Goal: Transaction & Acquisition: Purchase product/service

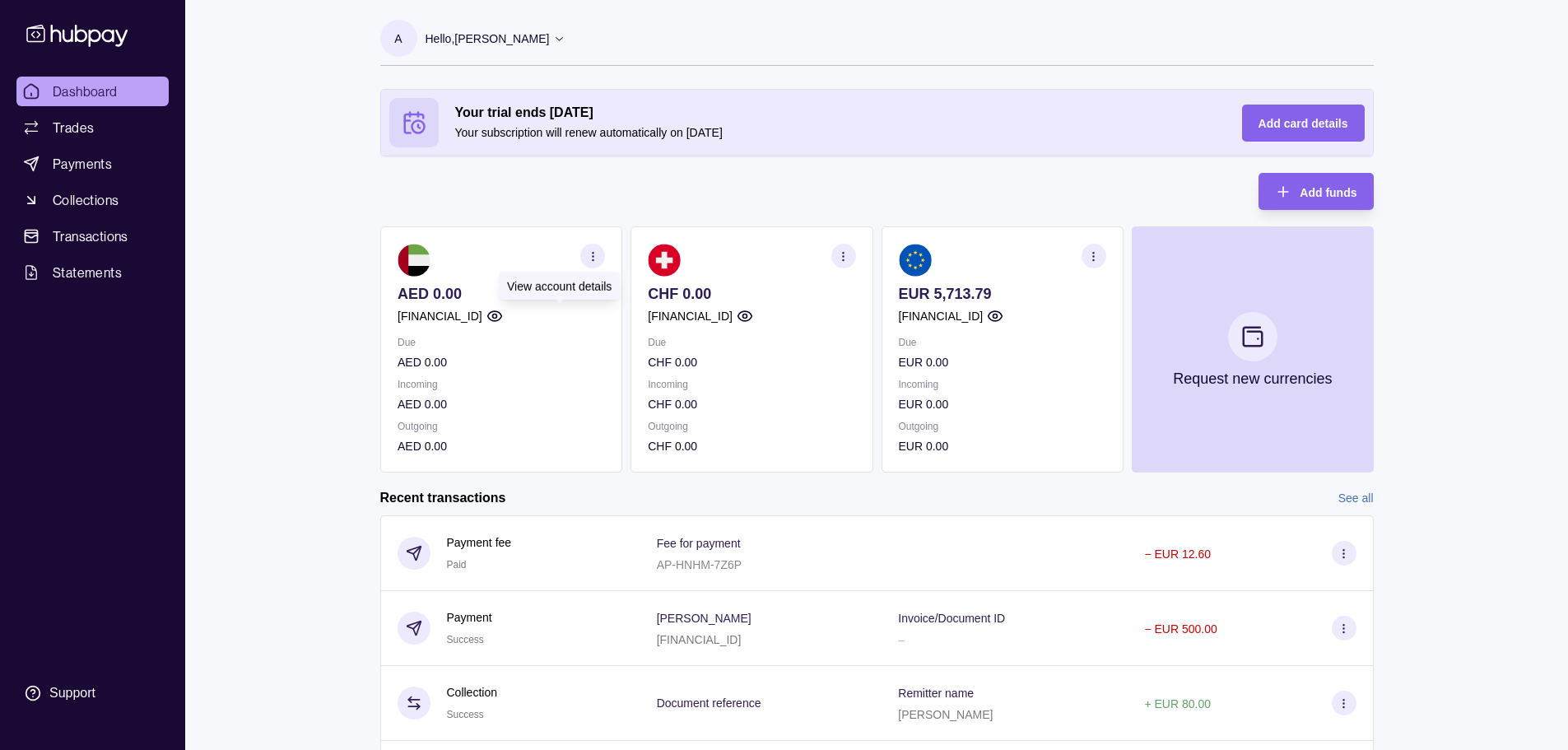
click at [502, 310] on icon "button" at bounding box center [494, 316] width 17 height 17
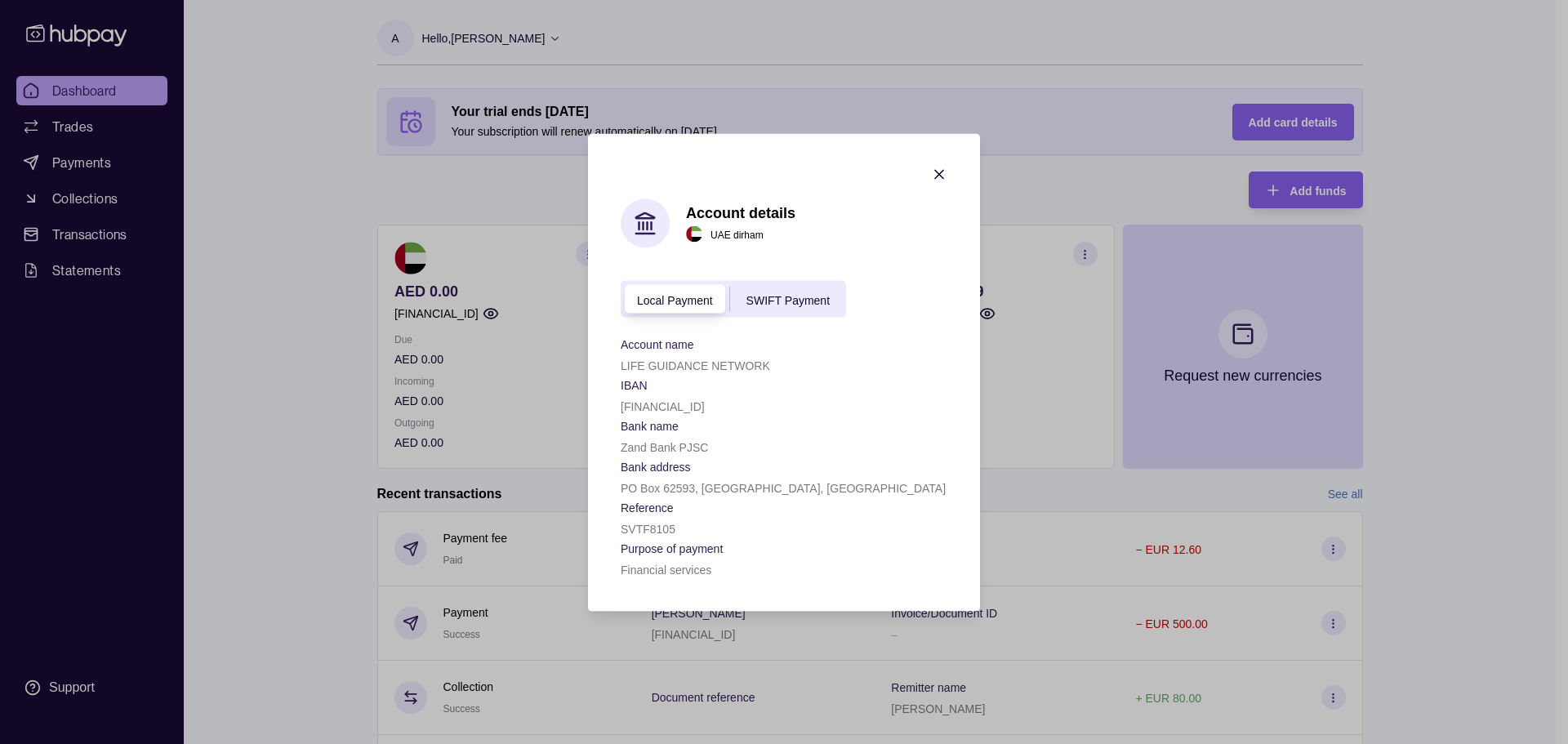
click at [704, 405] on p "[FINANCIAL_ID]" at bounding box center [663, 405] width 84 height 13
click at [663, 362] on p "LIFE GUIDANCE NETWORK" at bounding box center [696, 365] width 150 height 13
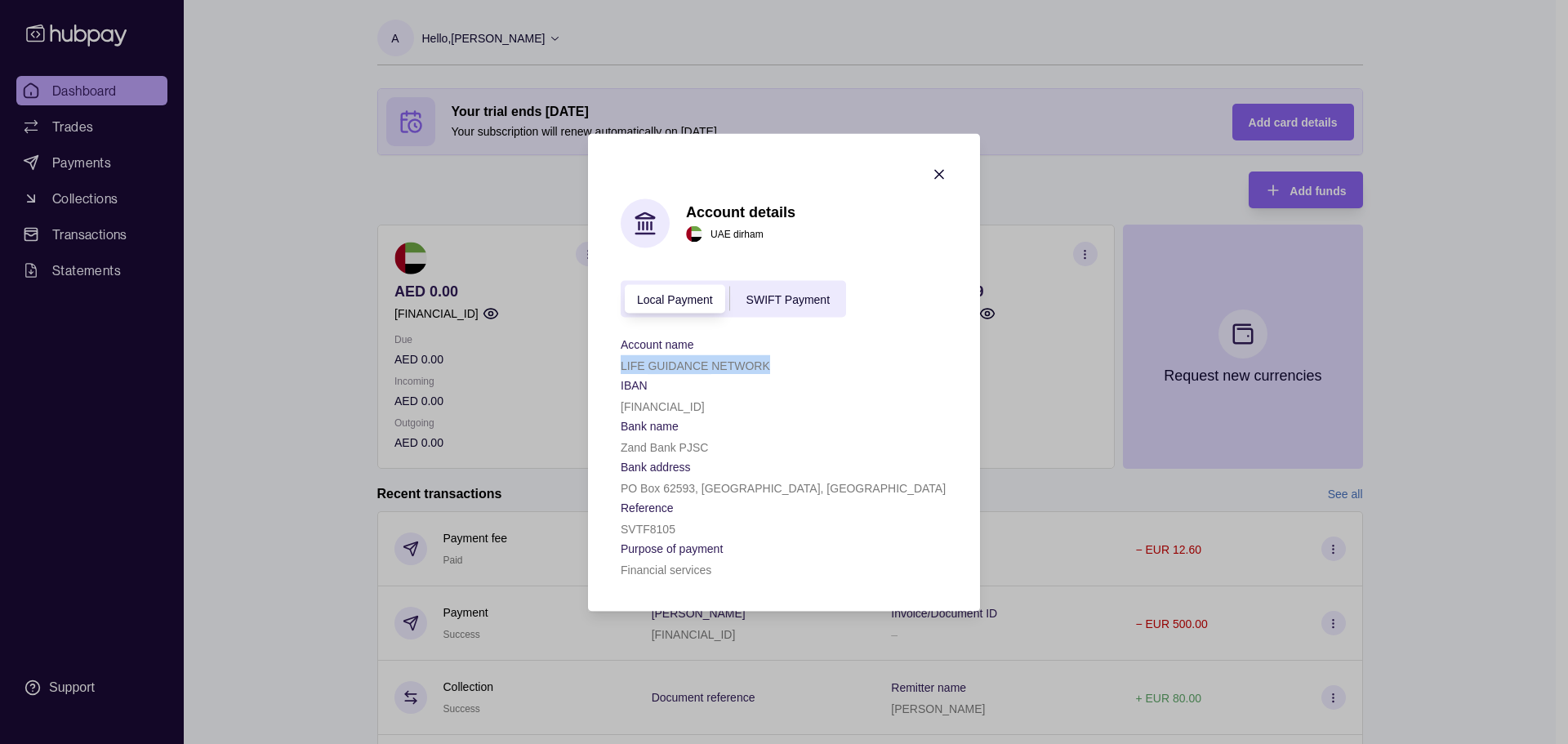
copy p "LIFE GUIDANCE NETWORK"
click at [681, 409] on p "[FINANCIAL_ID]" at bounding box center [663, 405] width 84 height 13
click at [681, 408] on p "[FINANCIAL_ID]" at bounding box center [663, 405] width 84 height 13
copy p "[FINANCIAL_ID]"
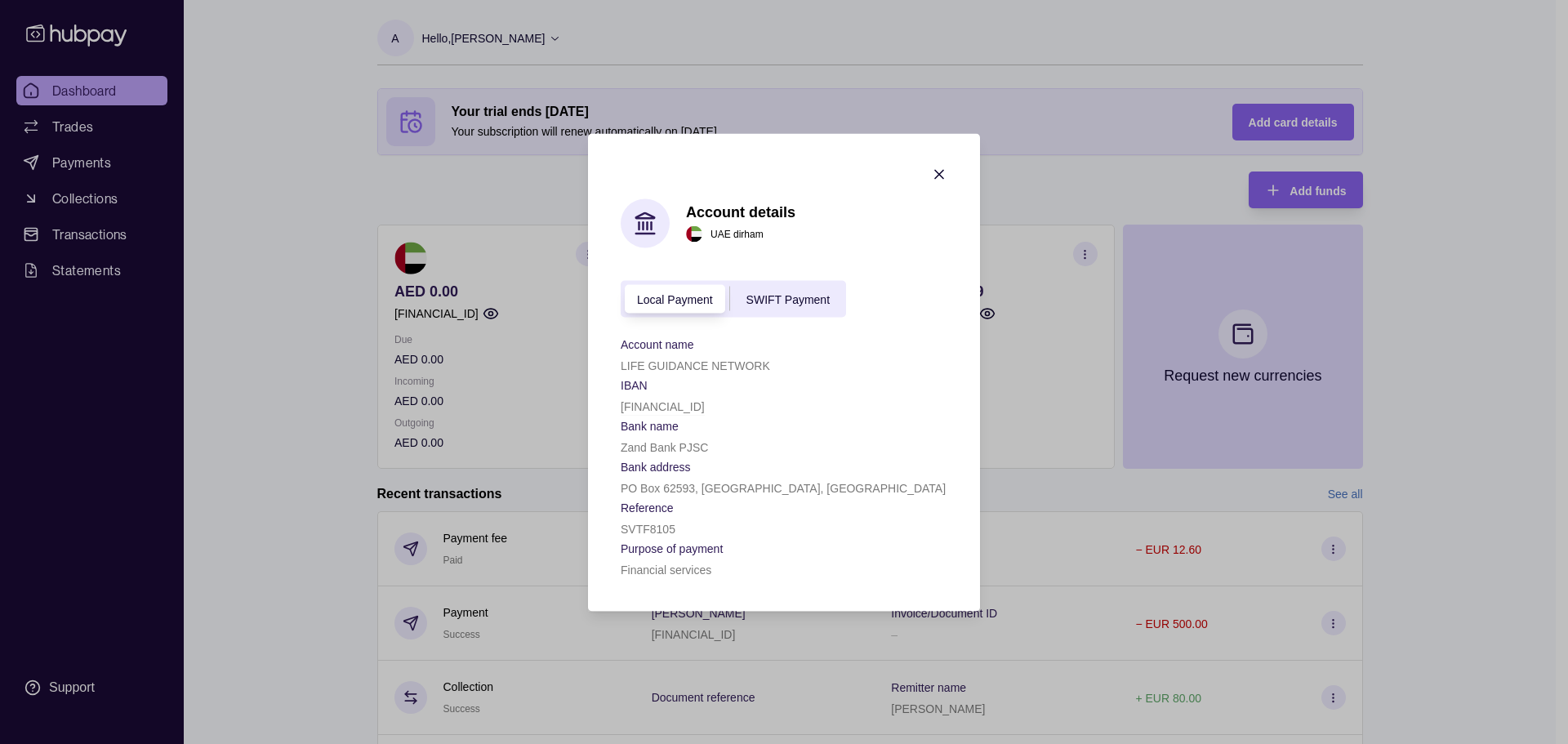
click at [626, 449] on p "Zand Bank PJSC" at bounding box center [664, 447] width 87 height 13
copy p "Zand Bank PJSC"
click at [628, 488] on p "PO Box 62593, [GEOGRAPHIC_DATA], [GEOGRAPHIC_DATA]" at bounding box center [784, 487] width 325 height 13
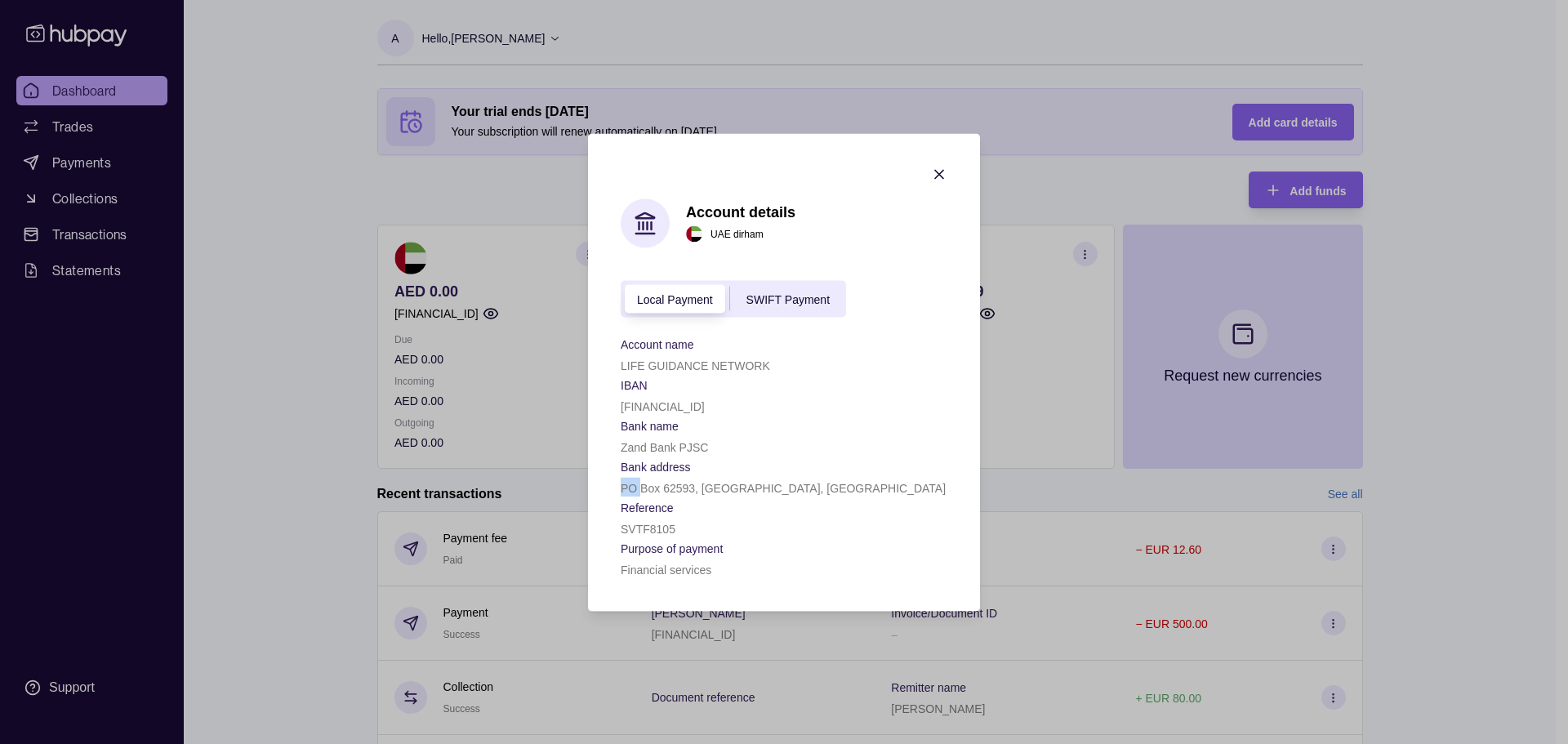
click at [628, 488] on p "PO Box 62593, [GEOGRAPHIC_DATA], [GEOGRAPHIC_DATA]" at bounding box center [784, 487] width 325 height 13
copy p "PO Box 62593, [GEOGRAPHIC_DATA], [GEOGRAPHIC_DATA]"
click at [934, 171] on icon "button" at bounding box center [939, 174] width 17 height 17
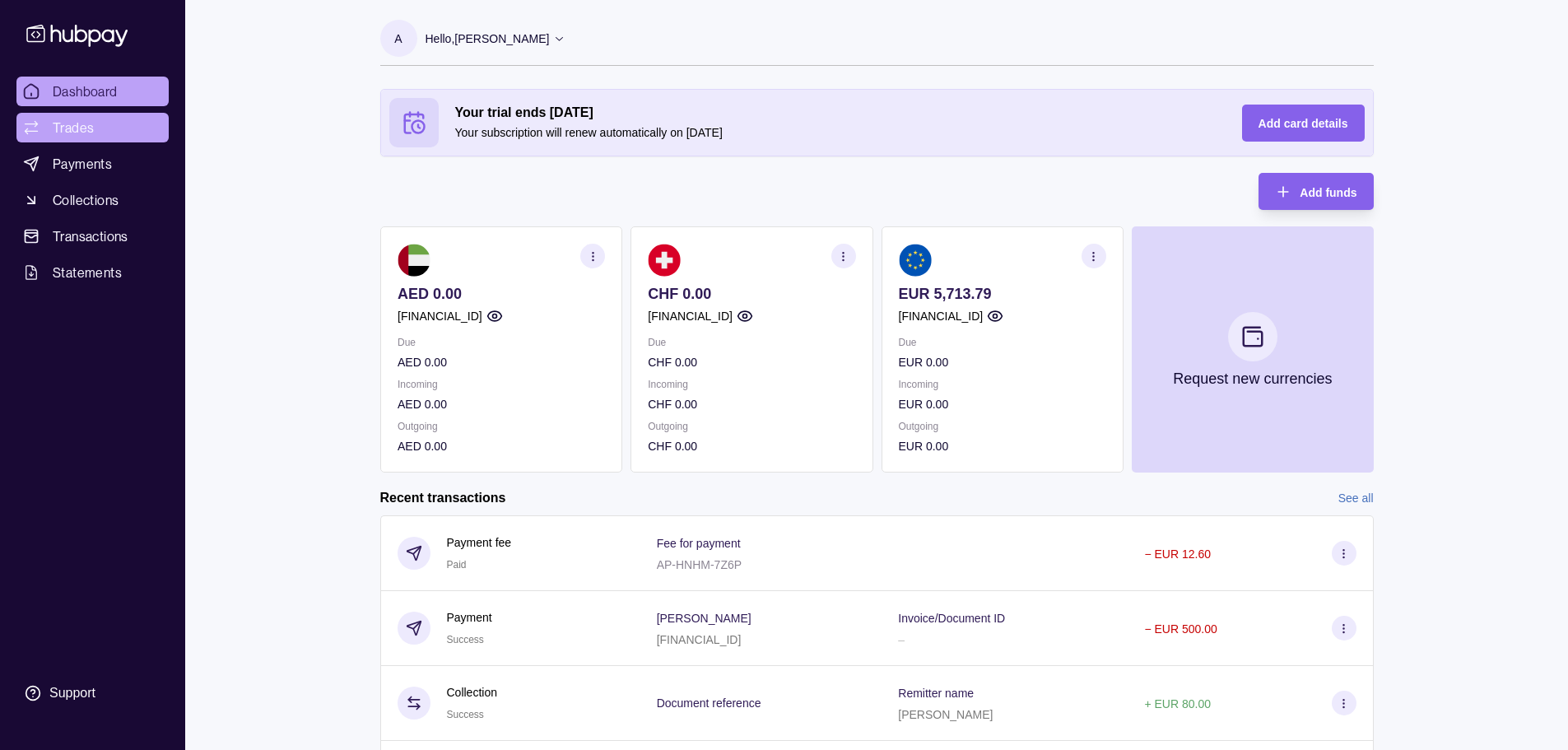
click at [95, 116] on link "Trades" at bounding box center [93, 127] width 152 height 29
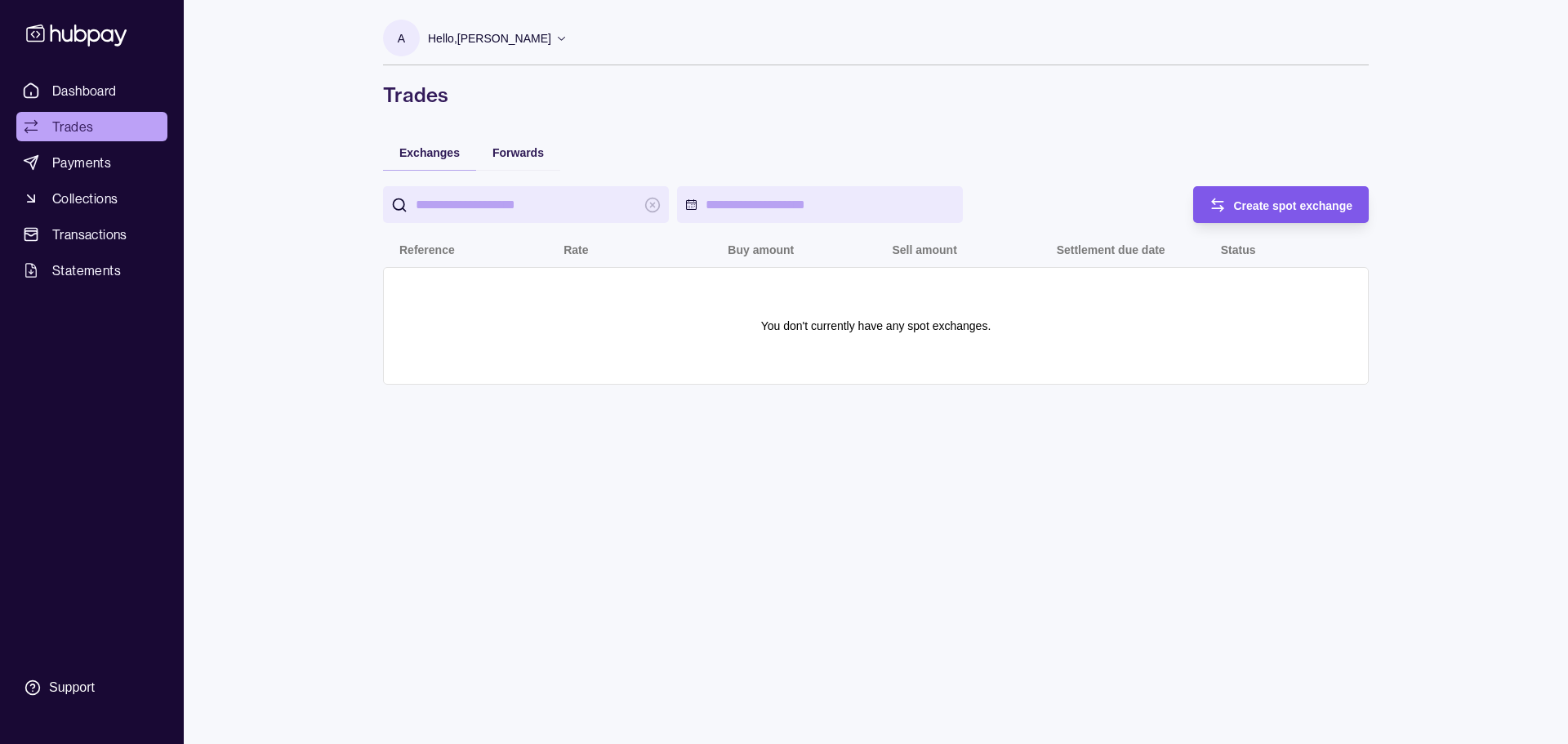
click at [1237, 208] on span "Create spot exchange" at bounding box center [1294, 206] width 120 height 13
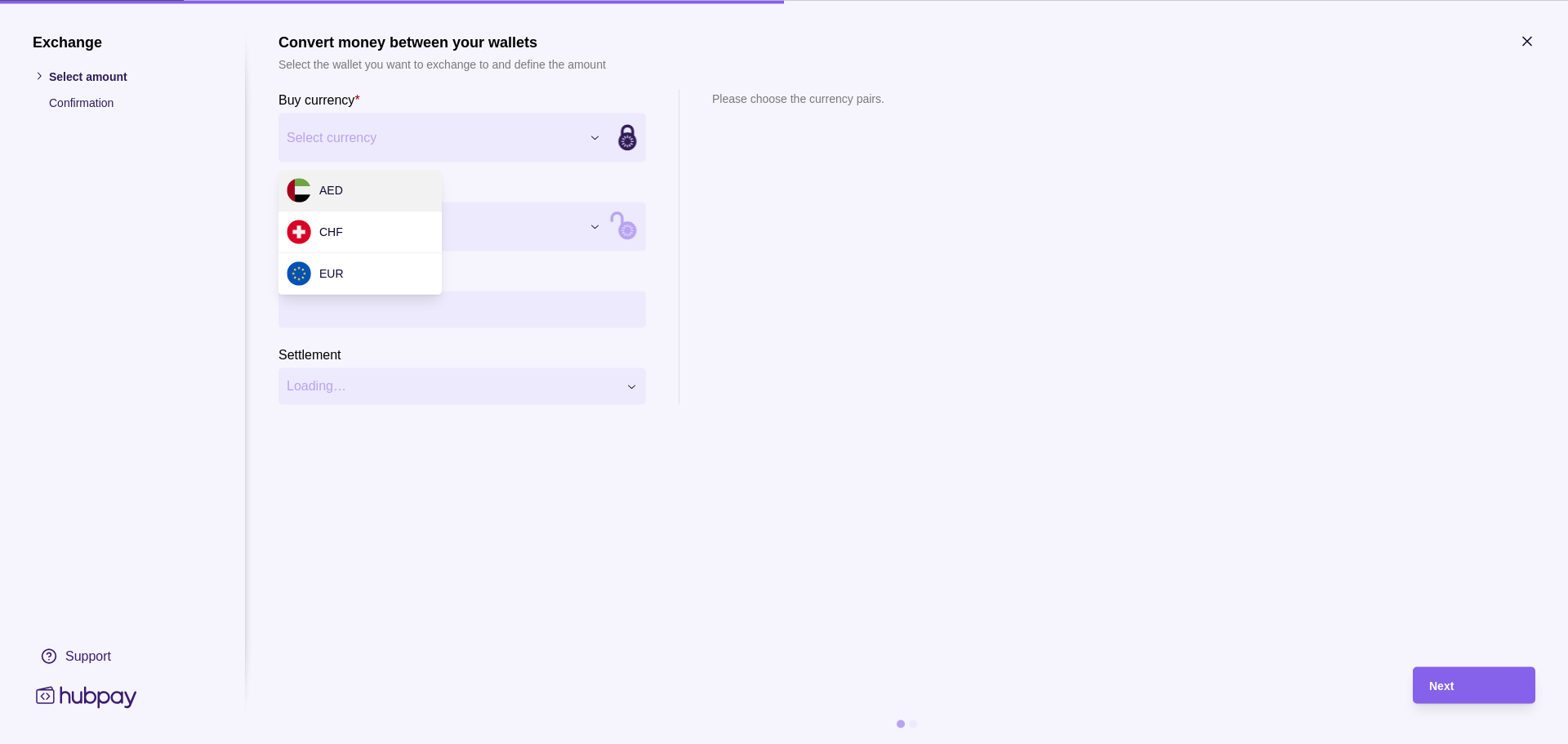
click at [563, 743] on div "Exchange Select amount Confirmation Support Convert money between your wallets …" at bounding box center [784, 744] width 1568 height 0
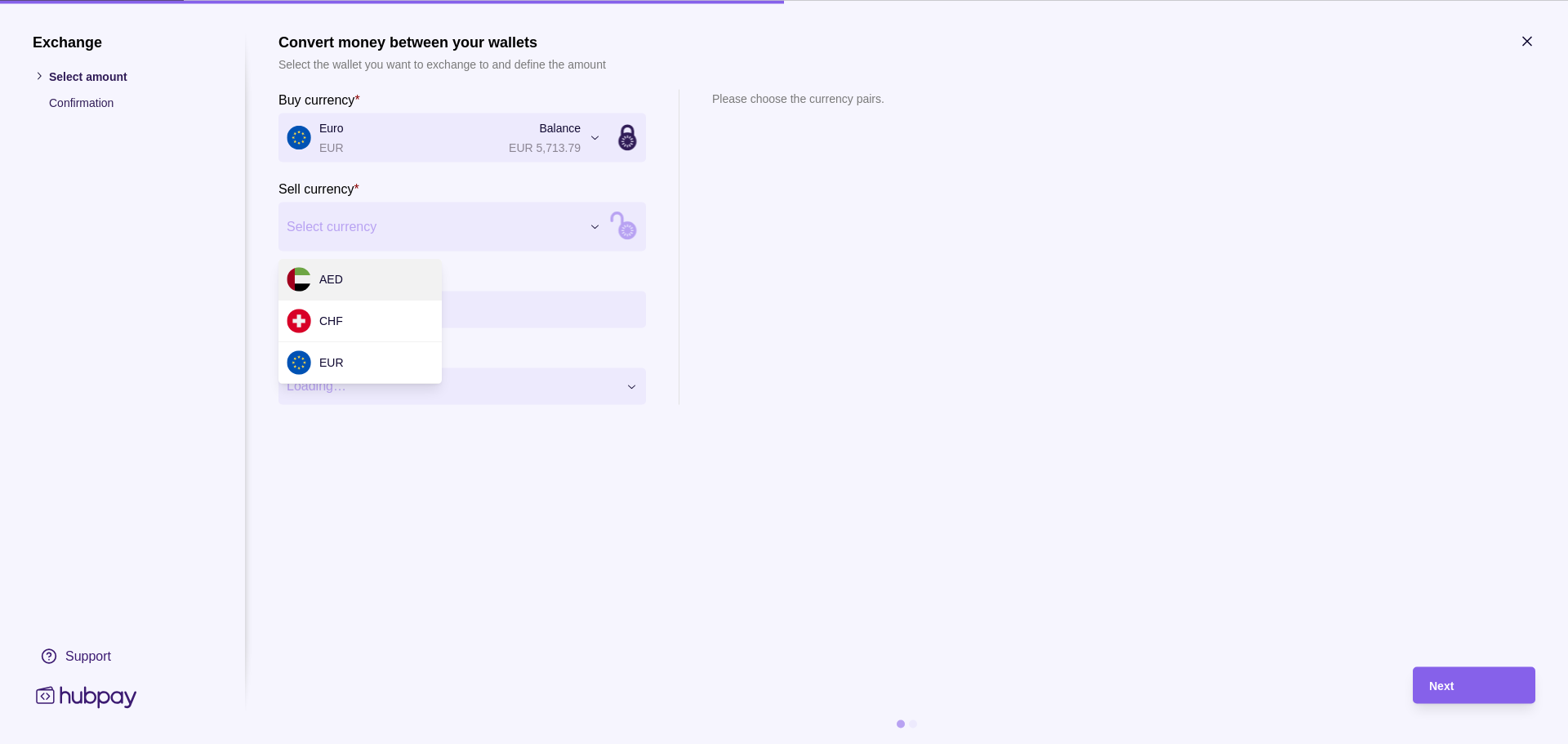
click at [419, 743] on div "Exchange Select amount Confirmation Support Convert money between your wallets …" at bounding box center [784, 744] width 1568 height 0
click at [418, 743] on div "Exchange Select amount Confirmation Support Convert money between your wallets …" at bounding box center [784, 744] width 1568 height 0
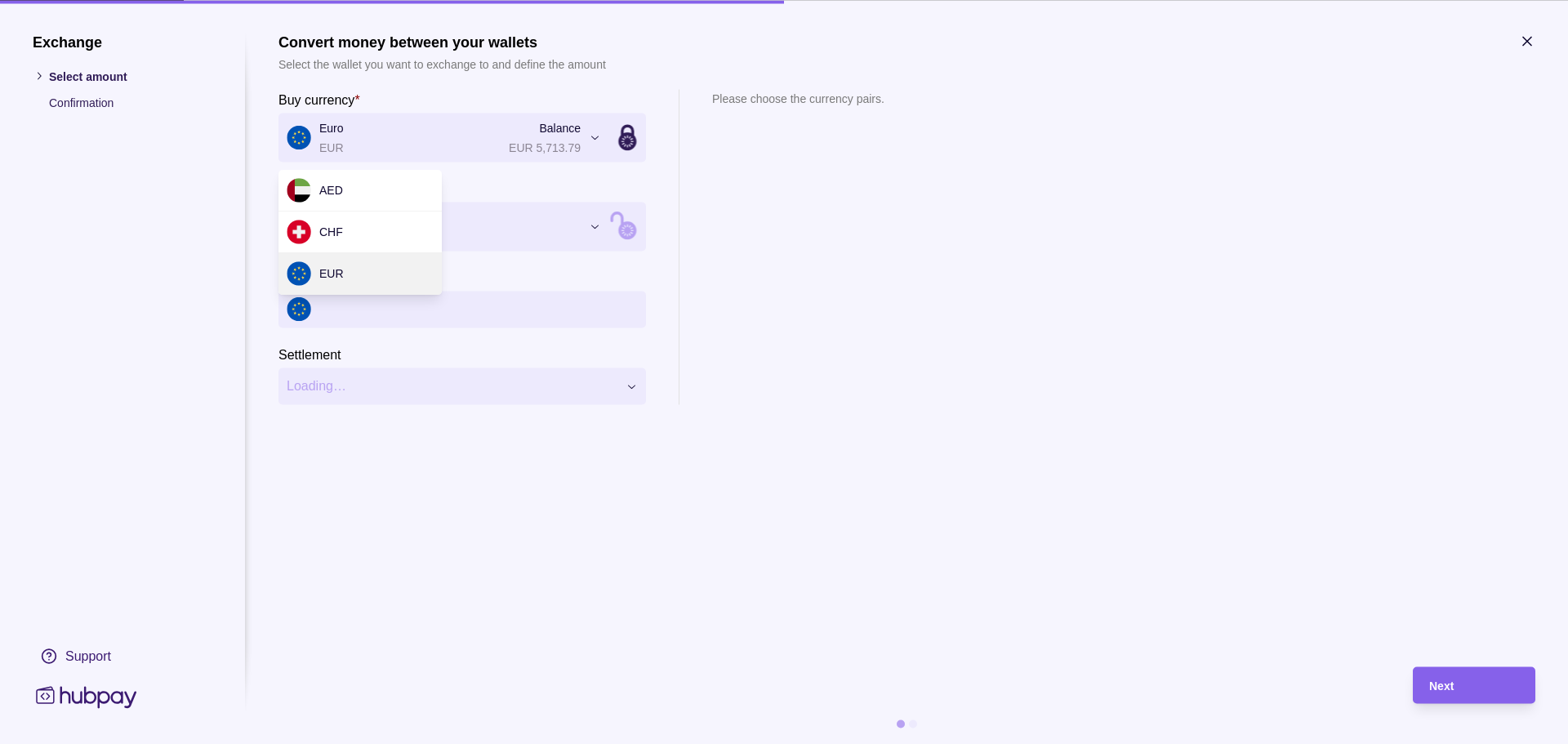
click at [594, 743] on div "Exchange Select amount Confirmation Support Convert money between your wallets …" at bounding box center [784, 744] width 1568 height 0
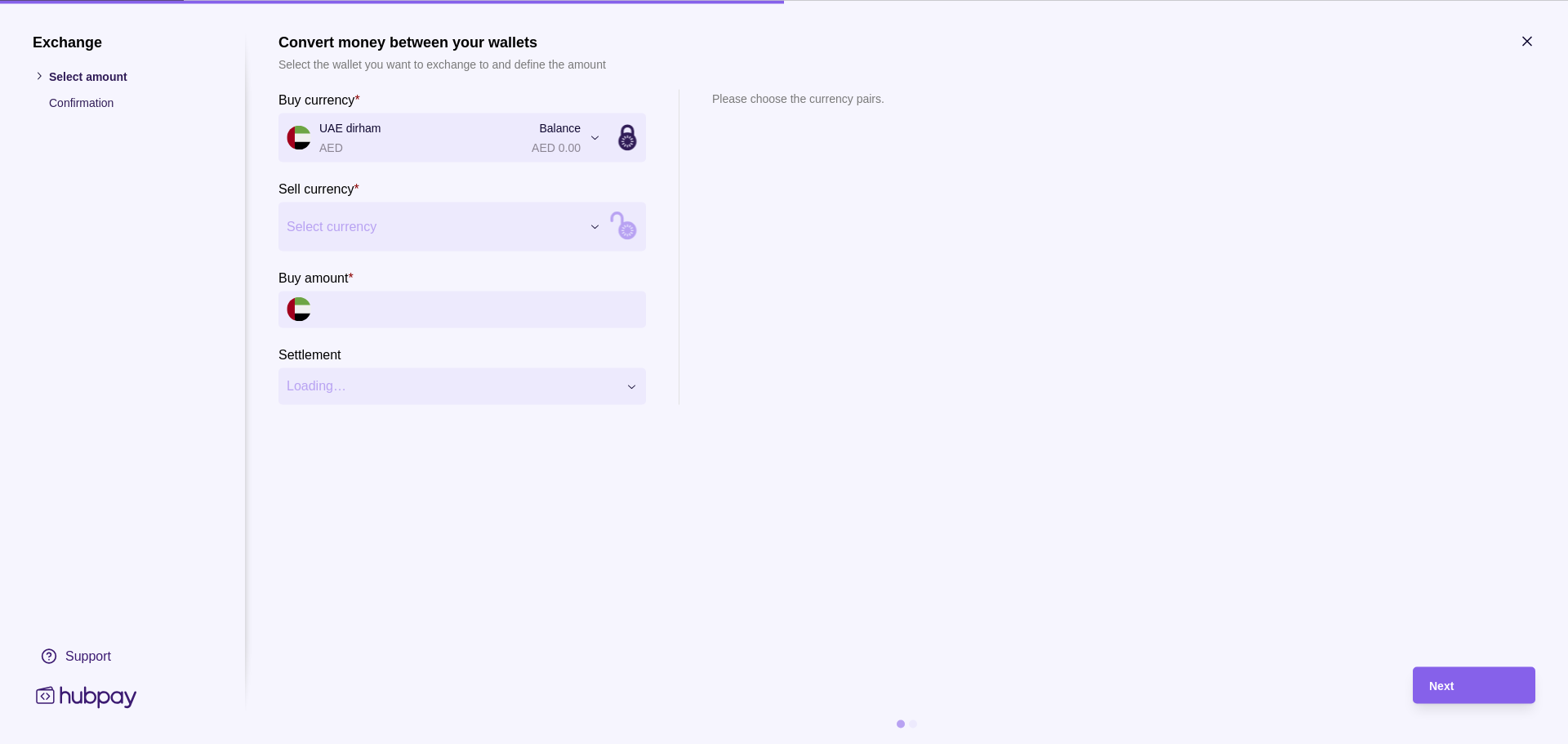
click at [596, 743] on div "Exchange Select amount Confirmation Support Convert money between your wallets …" at bounding box center [784, 744] width 1568 height 0
click at [354, 308] on input "Buy amount *" at bounding box center [478, 310] width 318 height 37
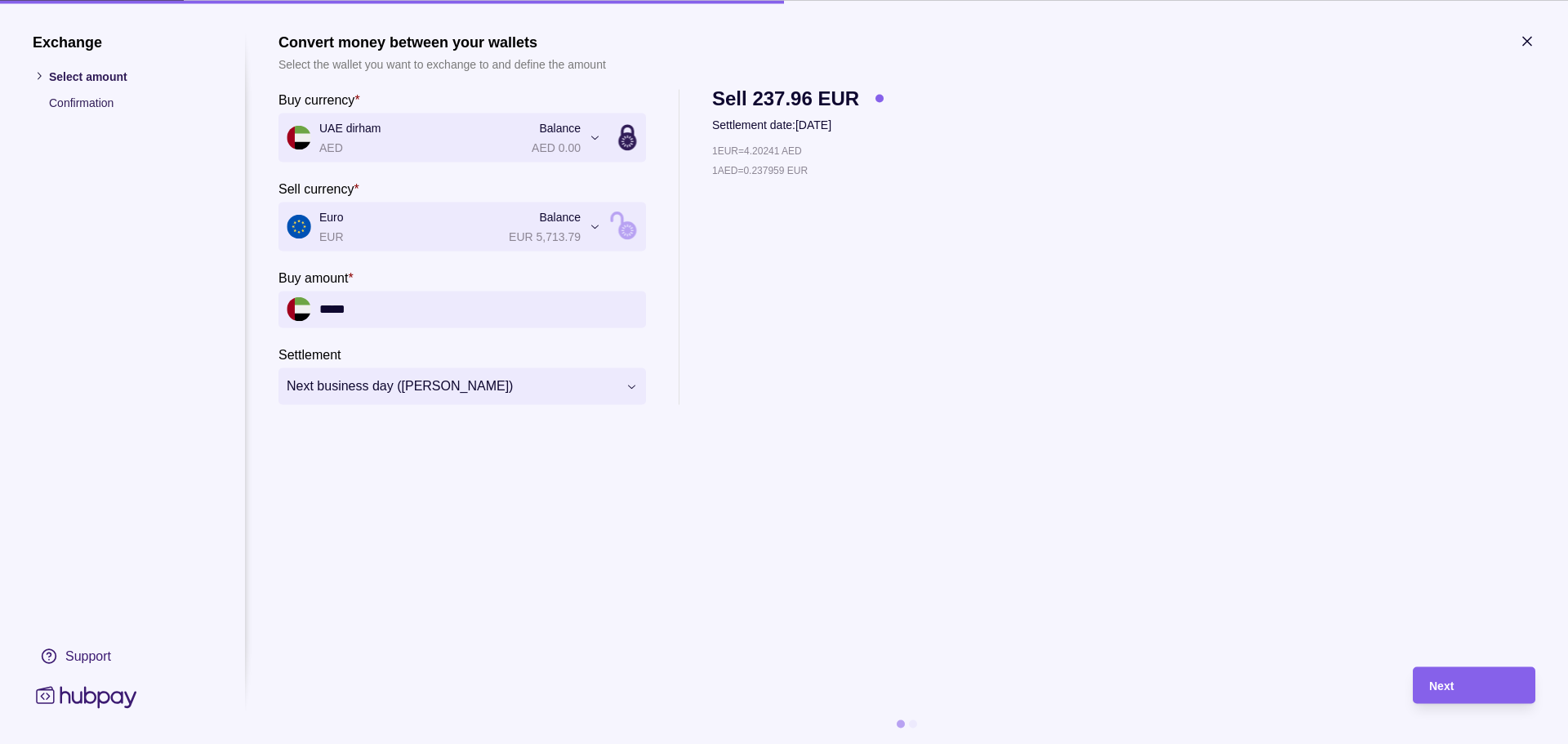
click at [506, 498] on section "**********" at bounding box center [907, 341] width 1257 height 617
click at [609, 743] on div "**********" at bounding box center [784, 744] width 1568 height 0
click at [588, 743] on div "**********" at bounding box center [784, 744] width 1568 height 0
drag, startPoint x: 386, startPoint y: 297, endPoint x: 259, endPoint y: 310, distance: 127.7
click at [259, 310] on section "**********" at bounding box center [784, 388] width 1503 height 711
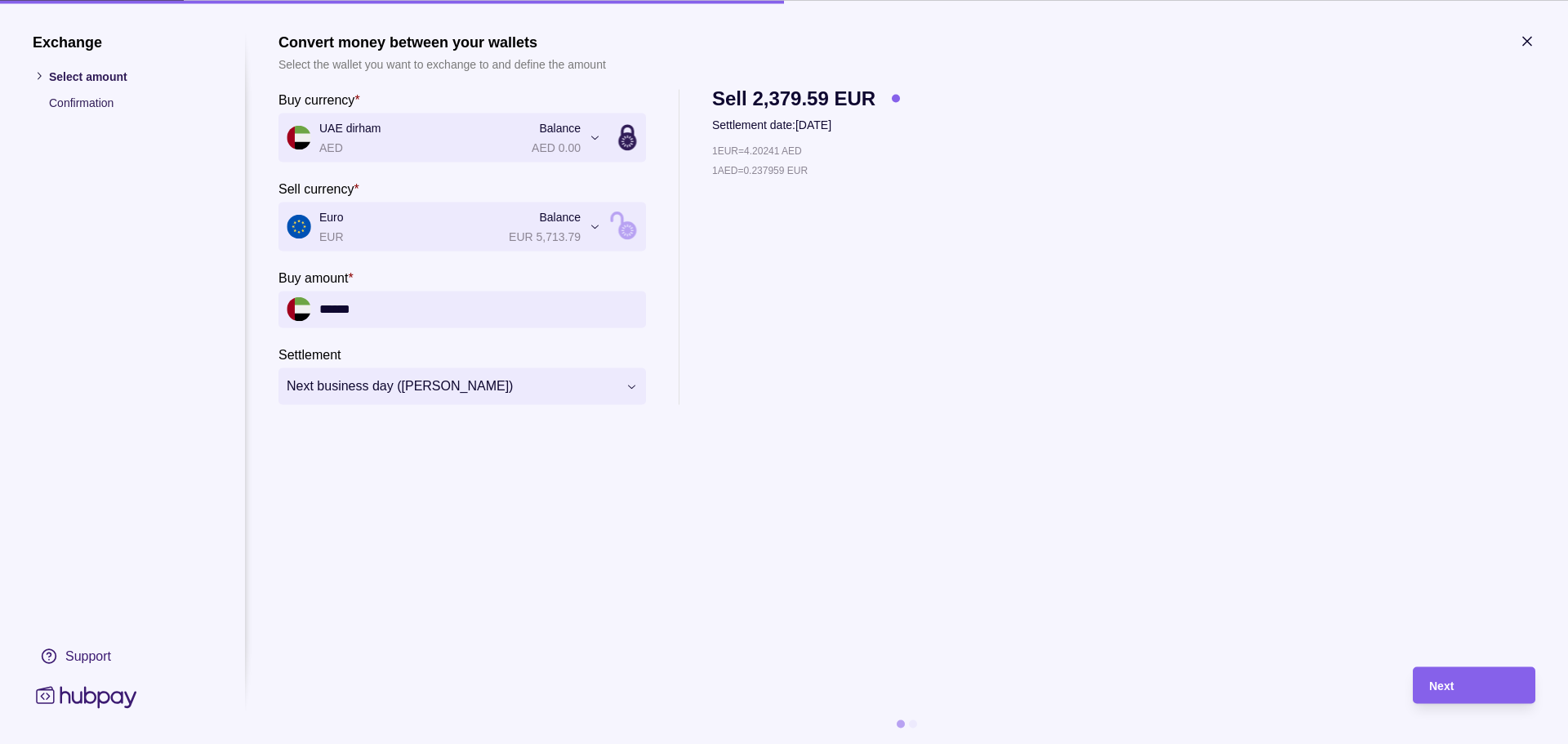
type input "*****"
click at [456, 478] on section "**********" at bounding box center [907, 341] width 1257 height 617
click at [1454, 693] on div "Next" at bounding box center [1474, 685] width 90 height 19
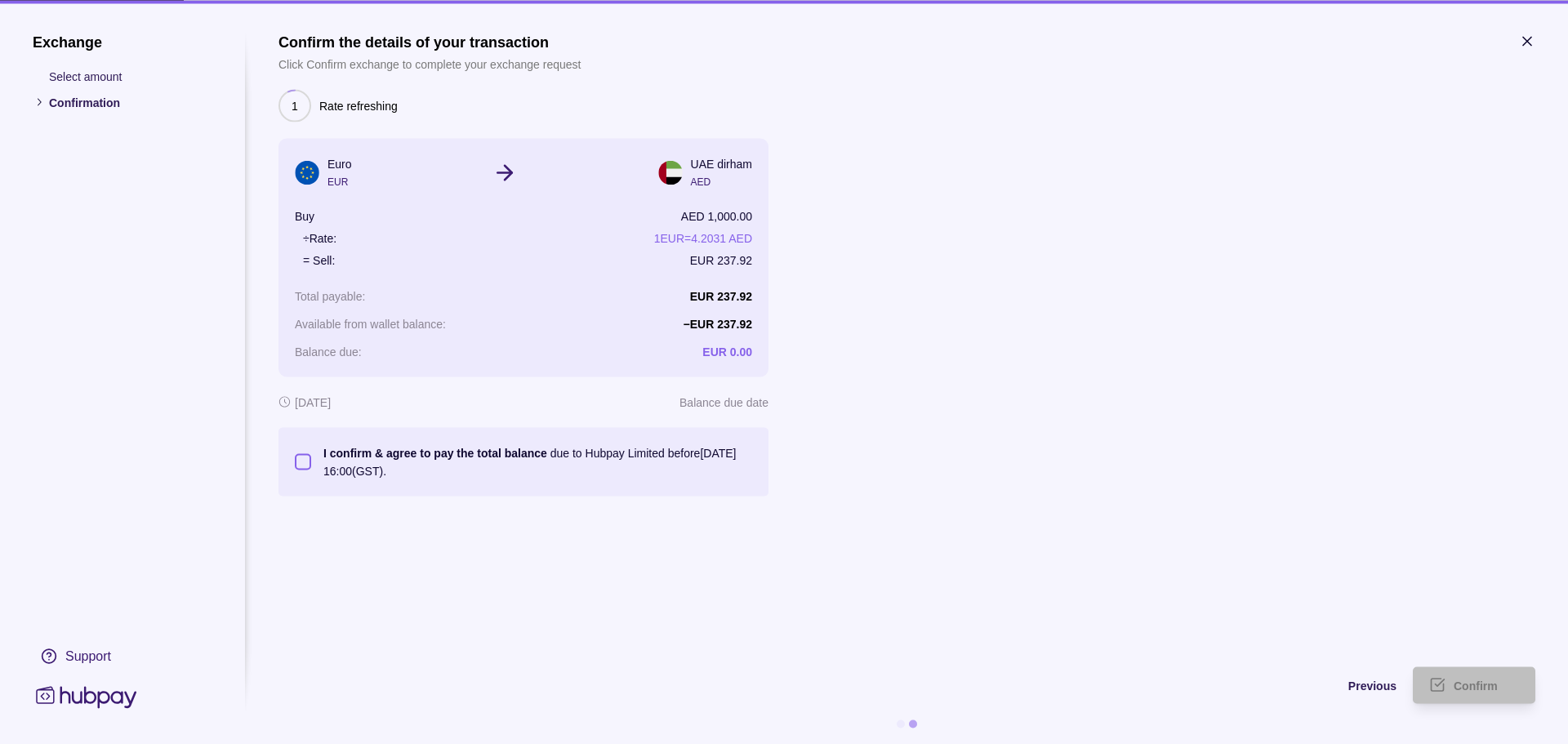
click at [307, 461] on button "I confirm & agree to pay the total balance due to Hubpay Limited before [DATE] …" at bounding box center [303, 461] width 17 height 17
click at [1483, 689] on span "Confirm" at bounding box center [1476, 686] width 44 height 13
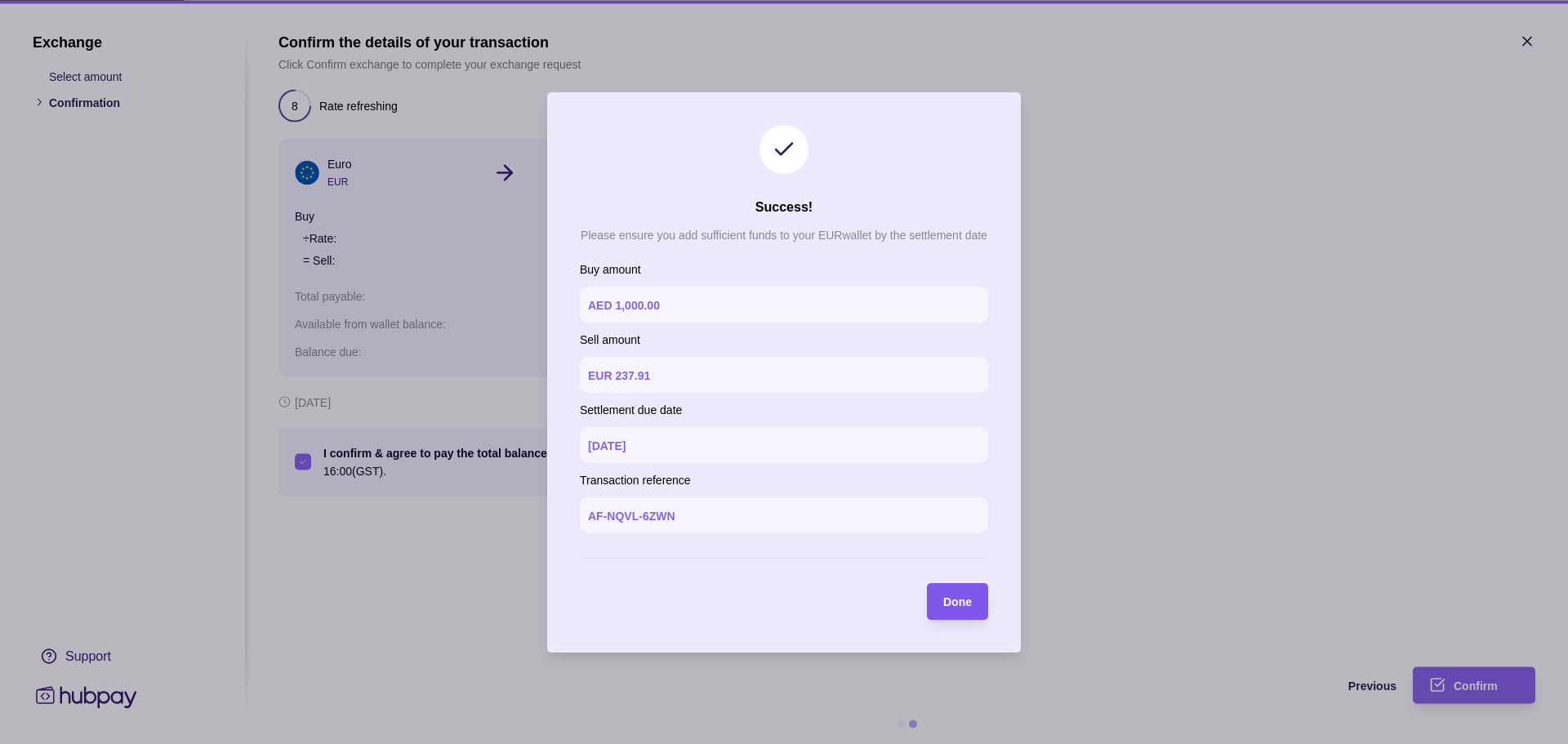
click at [965, 609] on span "Done" at bounding box center [958, 602] width 29 height 13
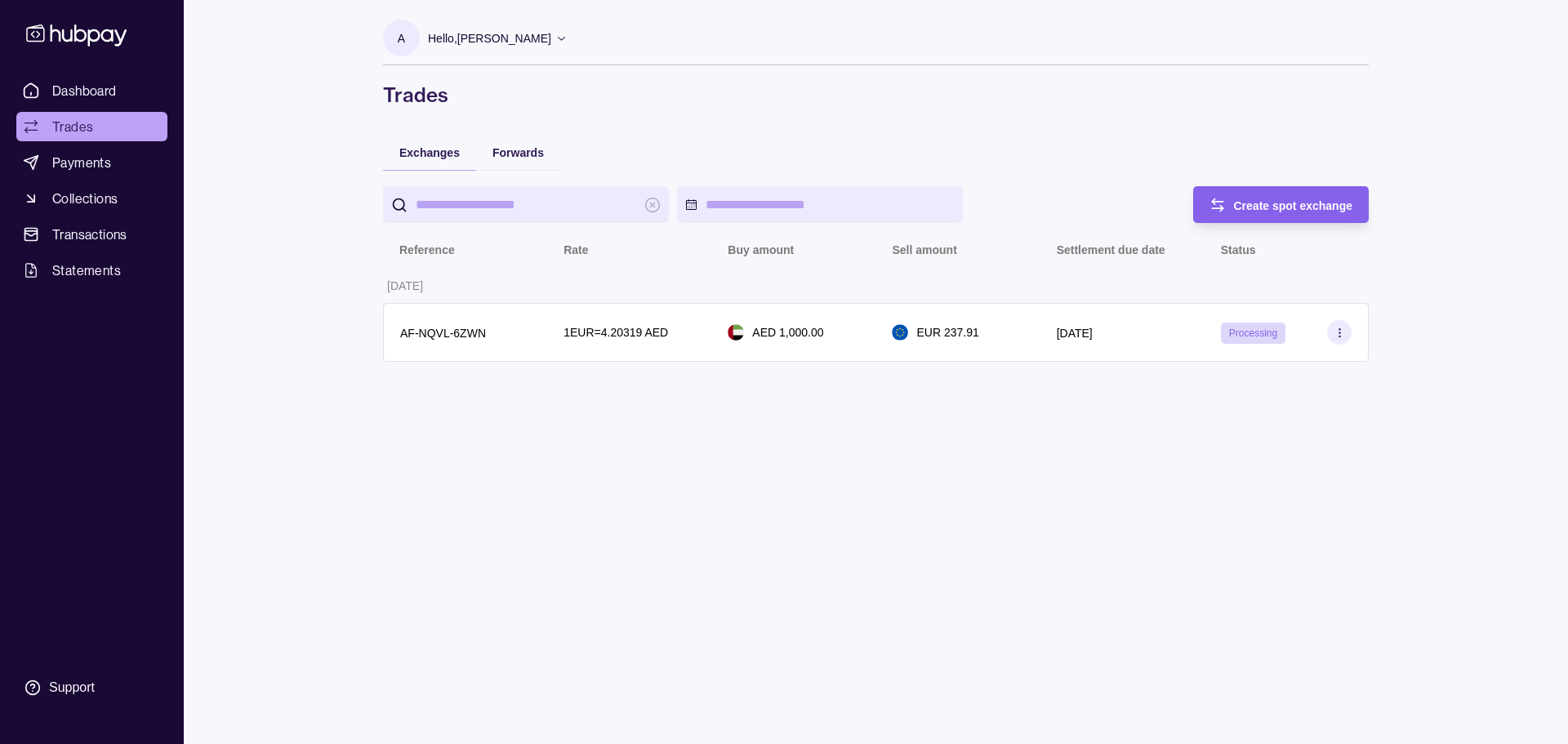
click at [834, 568] on div "A Hello, [PERSON_NAME] Life Guidance Network Account Terms and conditions Priva…" at bounding box center [875, 372] width 1051 height 744
click at [306, 281] on div "Dashboard Trades Payments Collections Transactions Statements Support A Hello, …" at bounding box center [784, 372] width 1568 height 744
click at [95, 90] on span "Dashboard" at bounding box center [84, 91] width 64 height 19
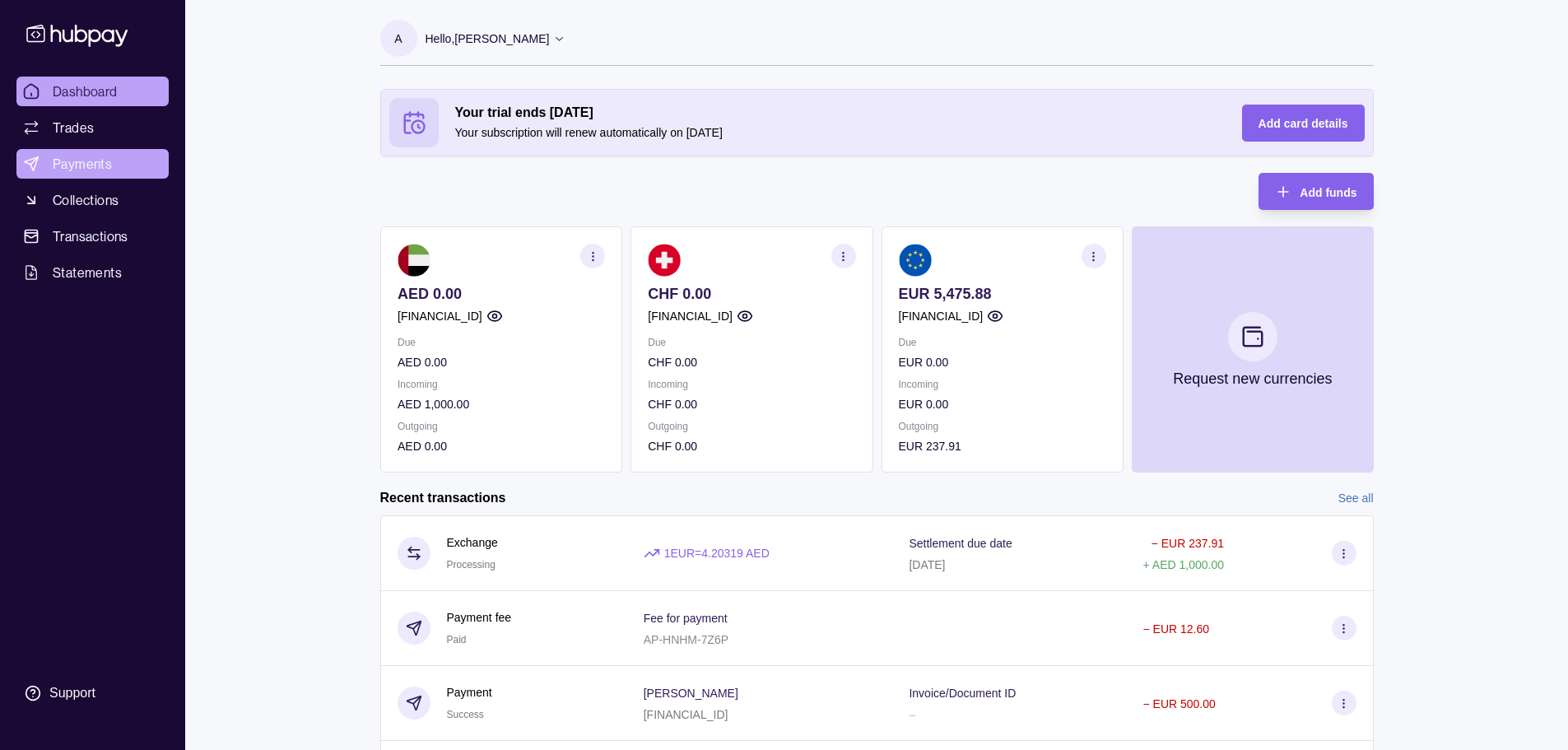
click at [90, 164] on span "Payments" at bounding box center [82, 164] width 59 height 20
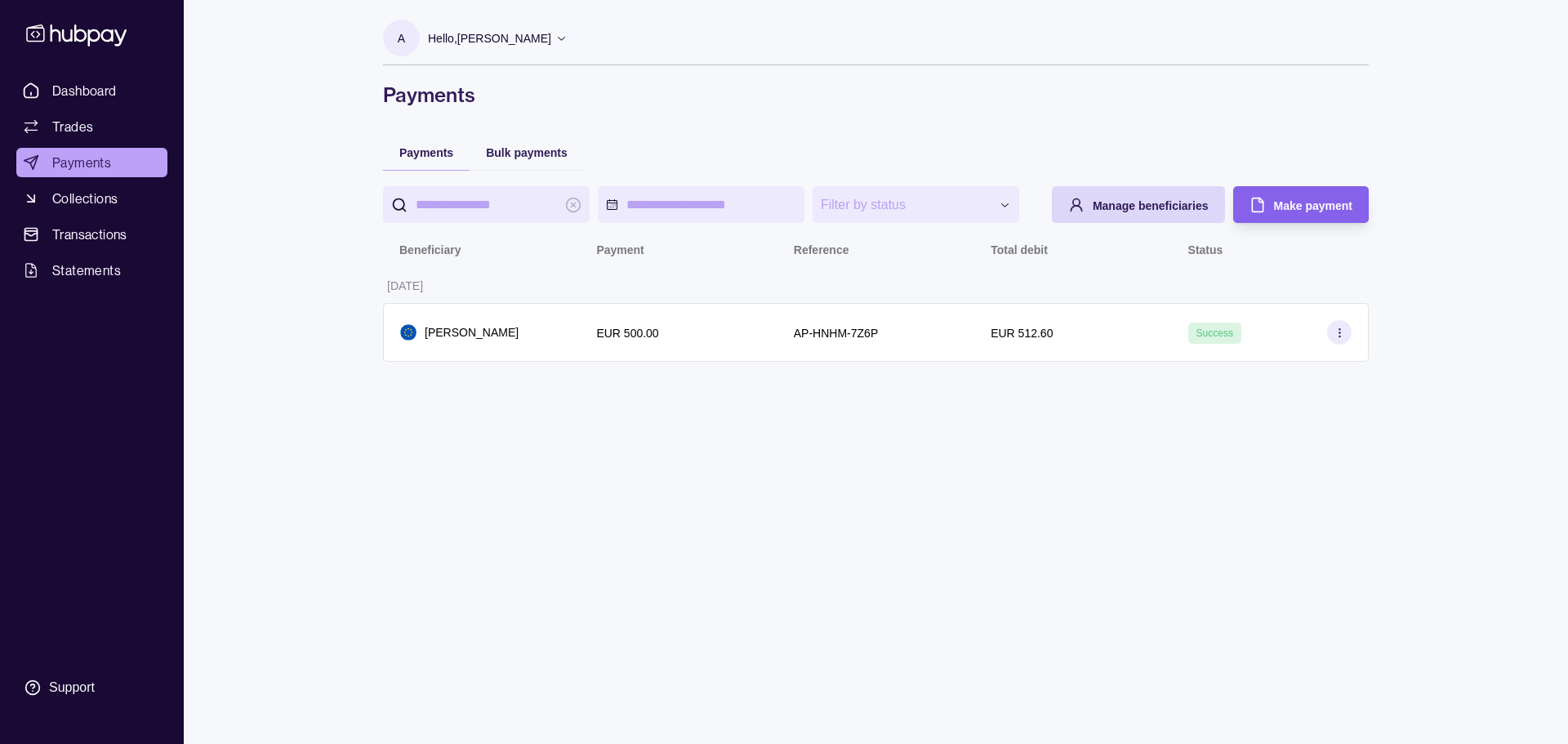
click at [83, 86] on span "Dashboard" at bounding box center [84, 91] width 64 height 19
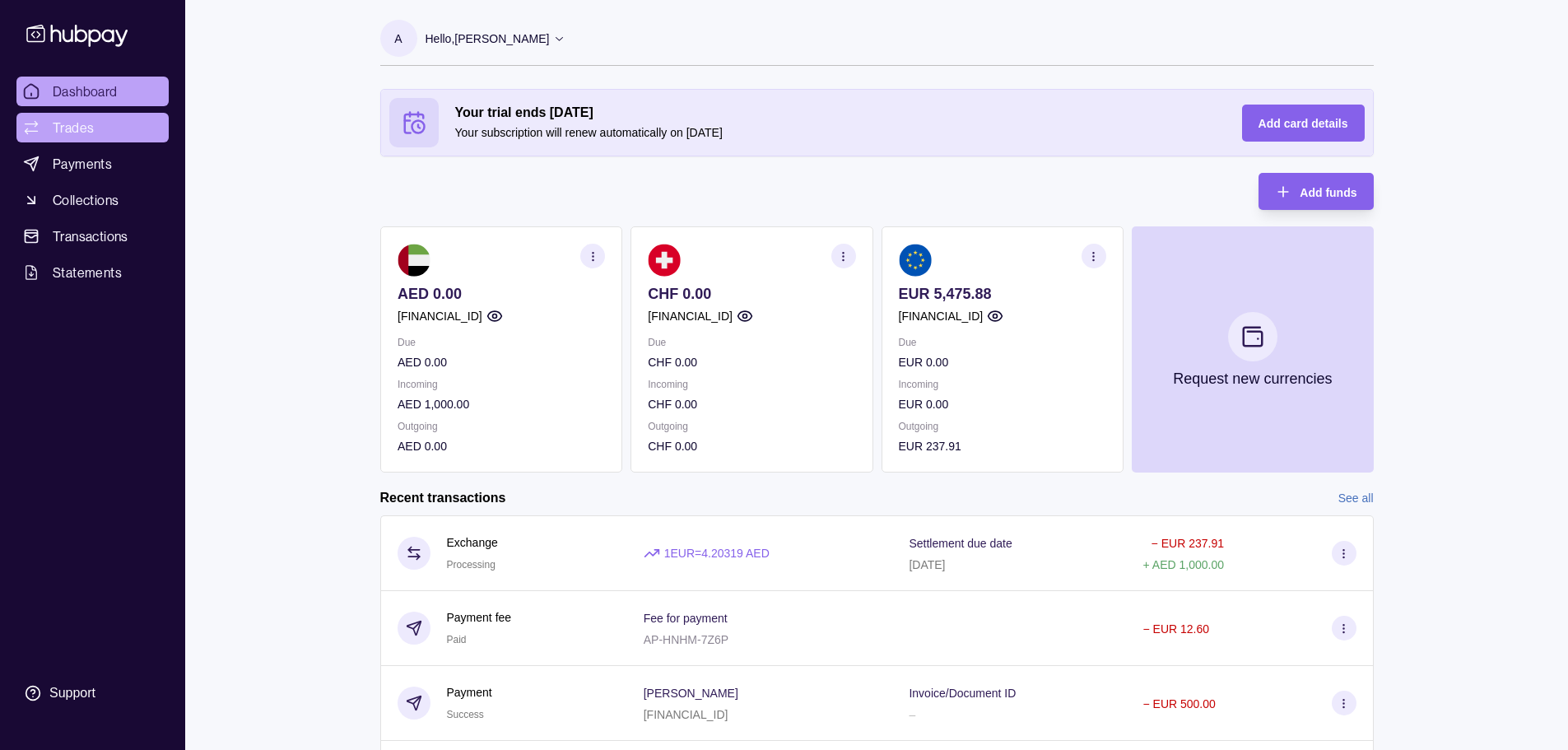
click at [84, 129] on span "Trades" at bounding box center [73, 128] width 41 height 20
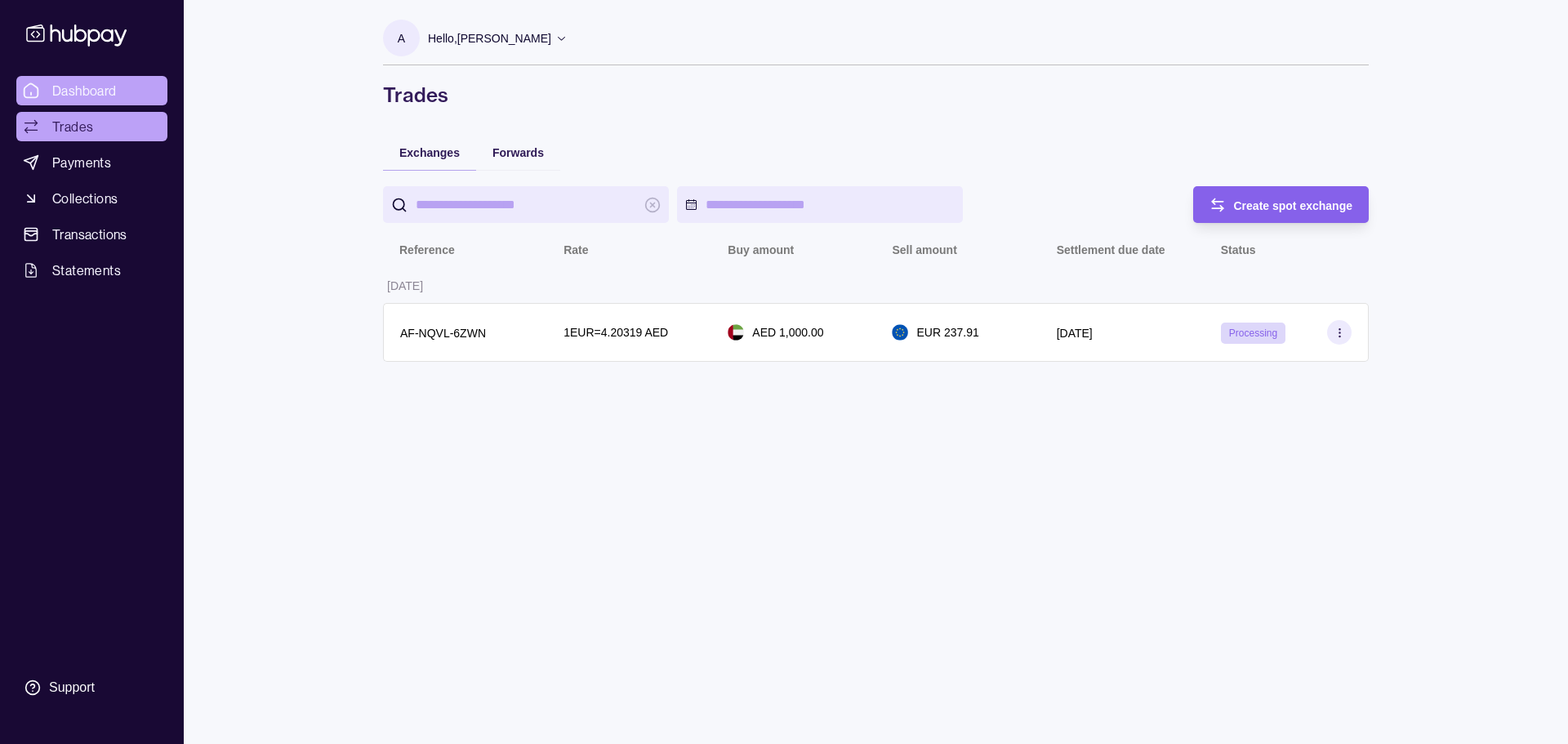
click at [92, 97] on span "Dashboard" at bounding box center [84, 91] width 64 height 19
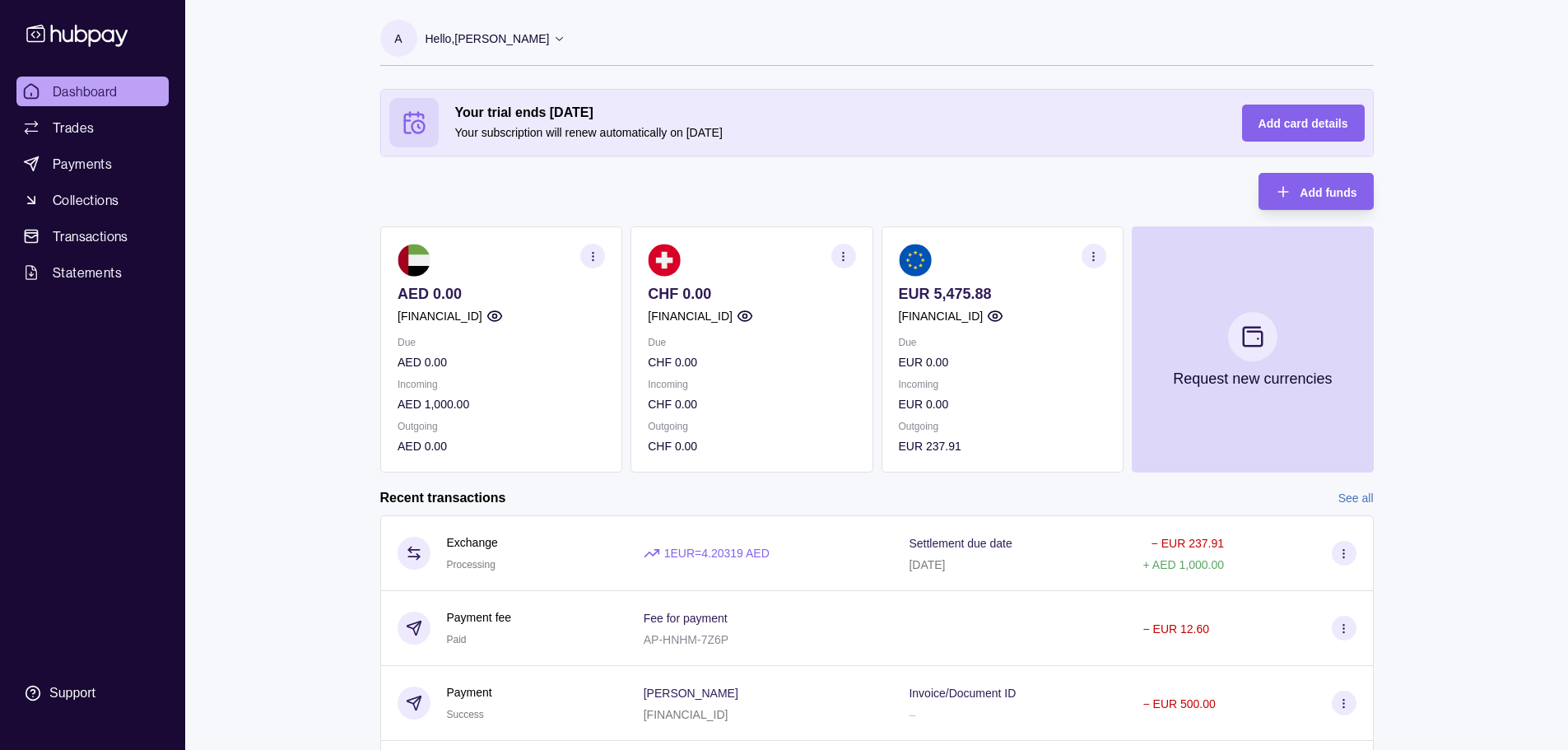
click at [316, 393] on div "Dashboard Trades Payments Collections Transactions Statements Support A Hello, …" at bounding box center [784, 472] width 1568 height 943
click at [447, 403] on p "AED 1,000.00" at bounding box center [502, 404] width 207 height 18
click at [285, 442] on div "Dashboard Trades Payments Collections Transactions Statements Support A Hello, …" at bounding box center [784, 472] width 1568 height 943
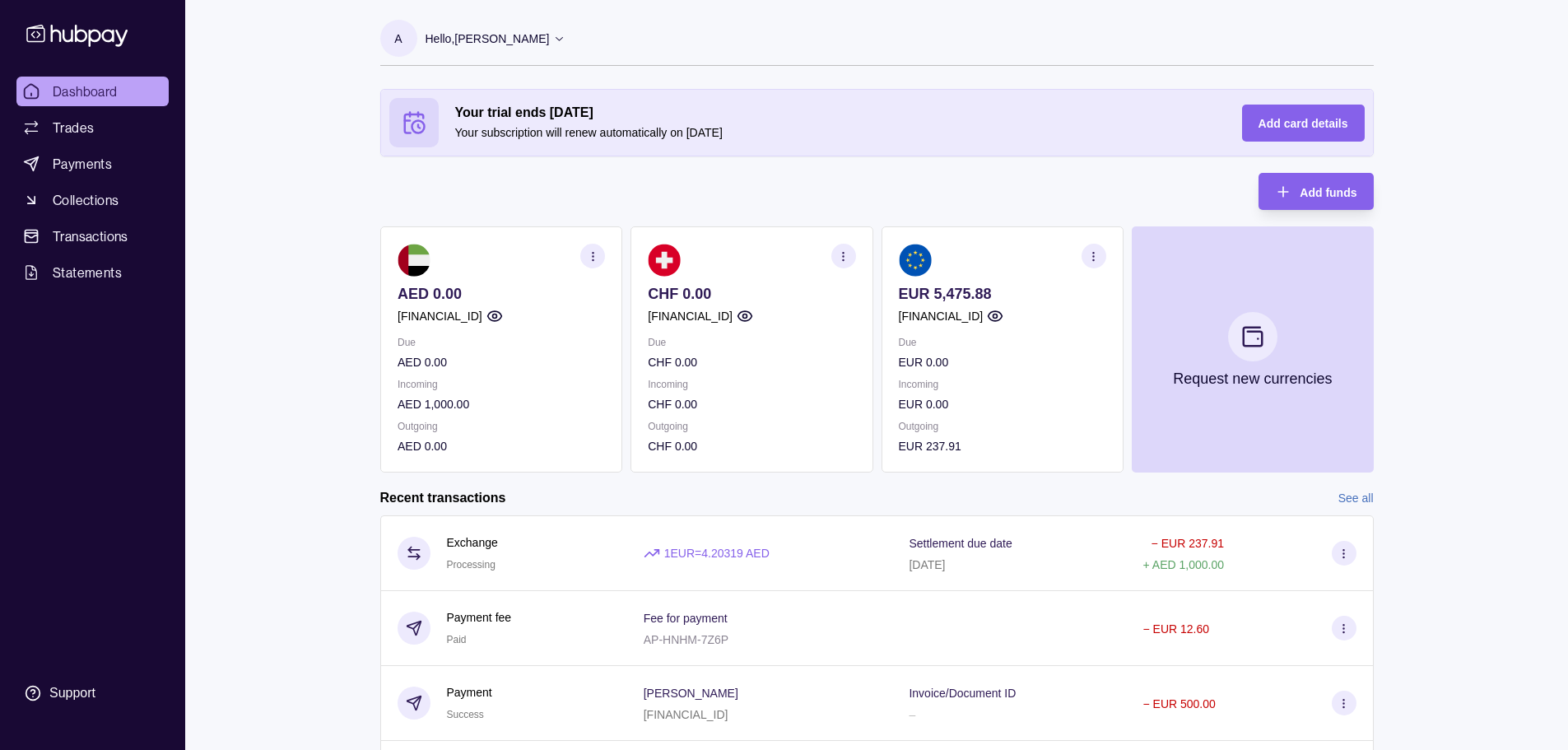
click at [417, 396] on p "AED 1,000.00" at bounding box center [502, 404] width 207 height 18
click at [509, 418] on p "Outgoing" at bounding box center [502, 426] width 207 height 18
click at [591, 261] on icon "button" at bounding box center [592, 256] width 12 height 12
click at [304, 267] on div "Dashboard Trades Payments Collections Transactions Statements Support A Hello, …" at bounding box center [784, 472] width 1568 height 943
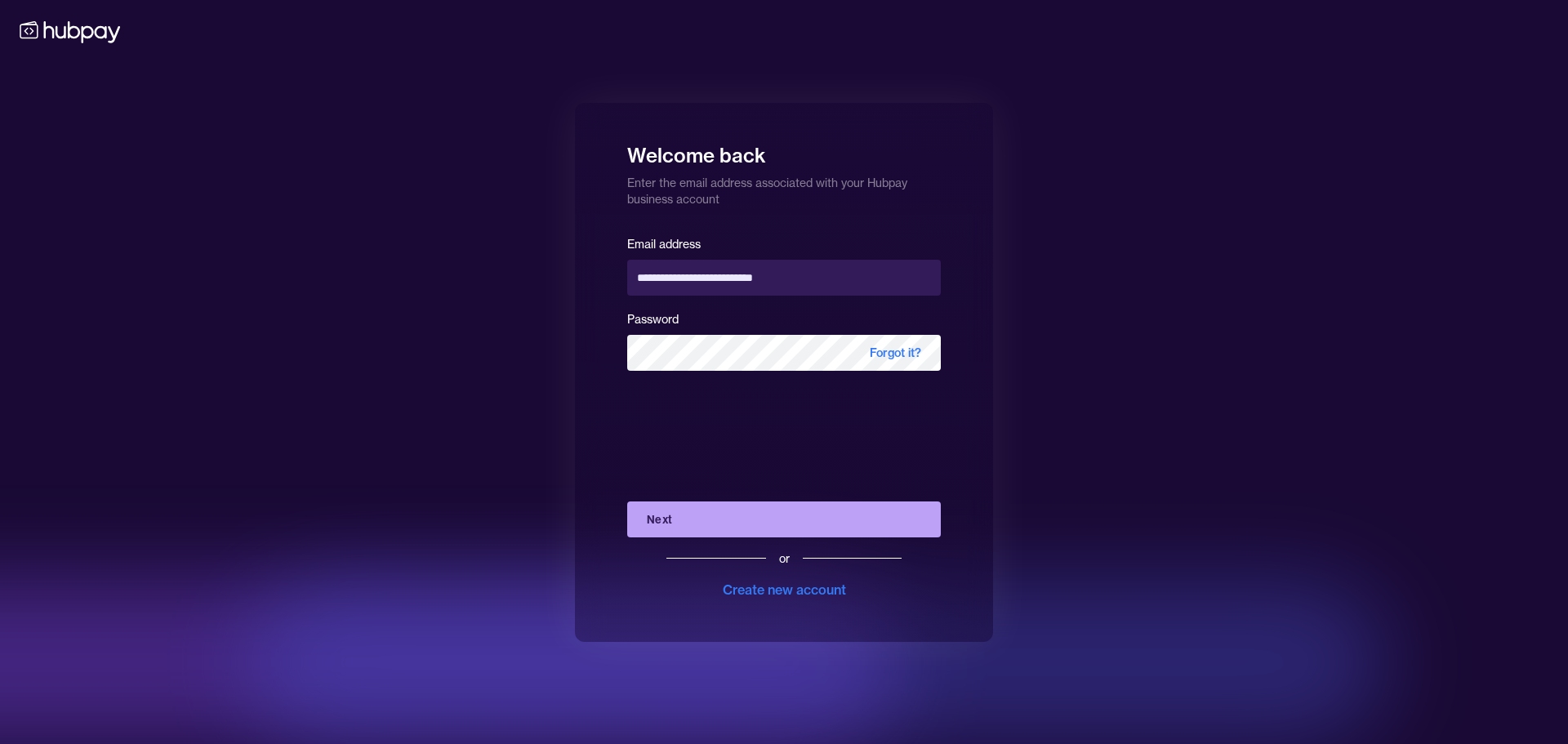
click at [1244, 103] on div "**********" at bounding box center [784, 372] width 1568 height 744
